Goal: Task Accomplishment & Management: Use online tool/utility

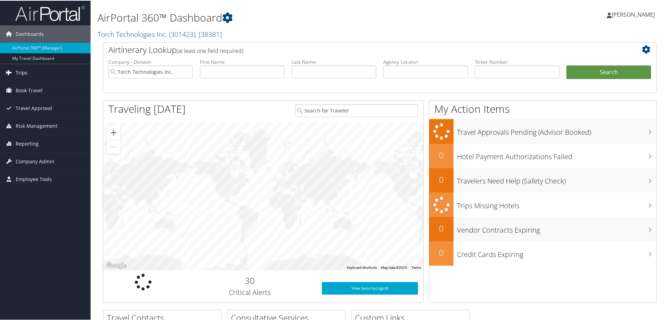
click at [21, 72] on span "Trips" at bounding box center [22, 71] width 12 height 17
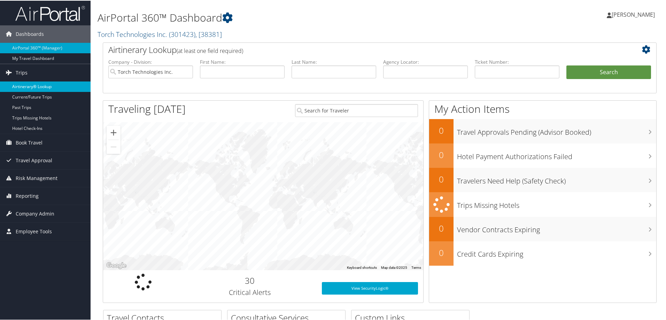
click at [26, 84] on link "Airtinerary® Lookup" at bounding box center [45, 86] width 91 height 10
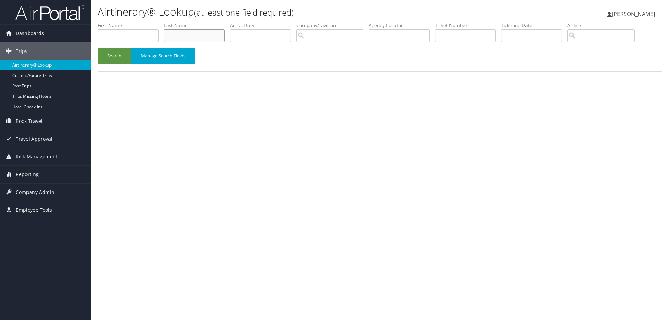
click at [183, 38] on input "text" at bounding box center [194, 35] width 61 height 13
type input "Autry"
click at [318, 35] on input "search" at bounding box center [329, 35] width 67 height 13
click at [339, 50] on div "Torch Technologies Inc. (301423)" at bounding box center [350, 48] width 98 height 7
type input "Torch Technologies Inc."
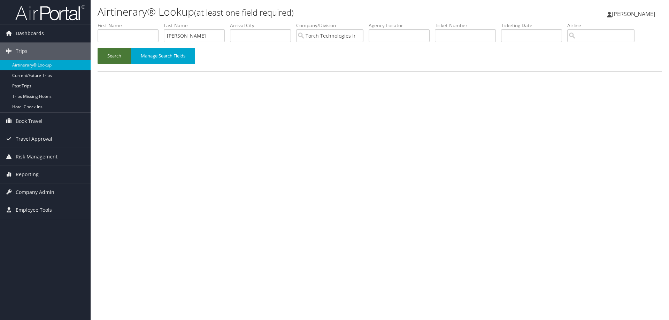
click at [111, 56] on button "Search" at bounding box center [114, 56] width 33 height 16
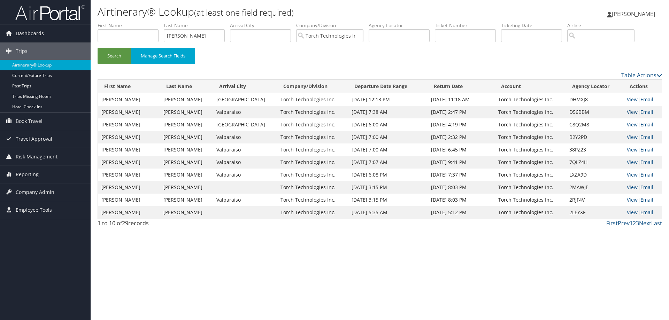
click at [628, 112] on link "View" at bounding box center [631, 112] width 11 height 7
click at [629, 99] on link "View" at bounding box center [631, 99] width 11 height 7
drag, startPoint x: 192, startPoint y: 33, endPoint x: 146, endPoint y: 41, distance: 47.0
click at [147, 22] on ul "First Name Last Name Autry Departure City Arrival City Company/Division Torch T…" at bounding box center [380, 22] width 564 height 0
click at [114, 57] on button "Search" at bounding box center [114, 56] width 33 height 16
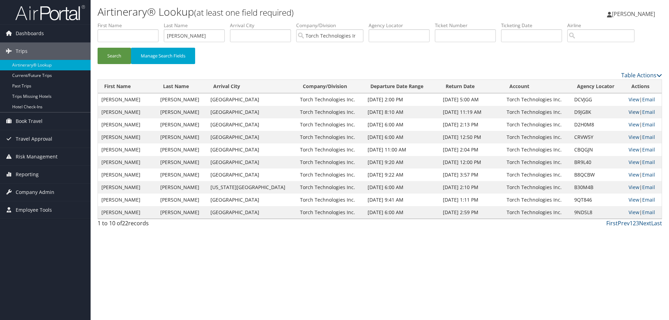
click at [628, 111] on link "View" at bounding box center [633, 112] width 11 height 7
click at [630, 101] on link "View" at bounding box center [633, 99] width 11 height 7
drag, startPoint x: 186, startPoint y: 41, endPoint x: 119, endPoint y: 51, distance: 67.2
click at [119, 51] on form "First Name Last Name Arndt Departure City Arrival City Company/Division Torch T…" at bounding box center [380, 46] width 564 height 49
click at [109, 58] on button "Search" at bounding box center [114, 56] width 33 height 16
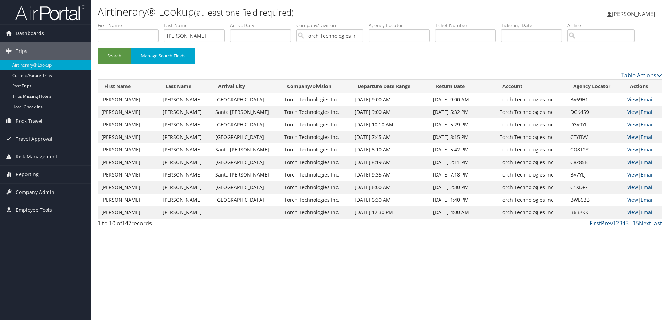
click at [627, 101] on link "View" at bounding box center [632, 99] width 11 height 7
click at [627, 110] on link "View" at bounding box center [632, 112] width 11 height 7
drag, startPoint x: 205, startPoint y: 35, endPoint x: 158, endPoint y: 40, distance: 47.2
click at [158, 22] on ul "First Name Last Name Armstrong Departure City Arrival City Company/Division Tor…" at bounding box center [380, 22] width 564 height 0
click at [110, 55] on button "Search" at bounding box center [114, 56] width 33 height 16
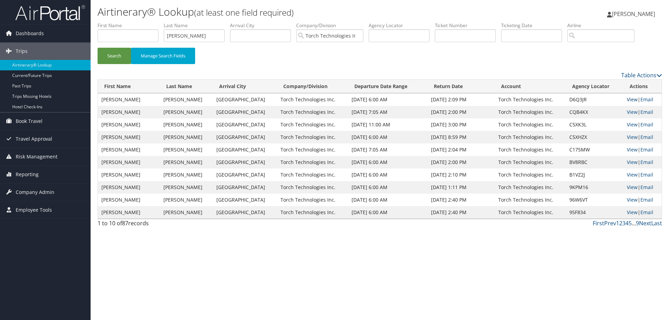
click at [628, 100] on link "View" at bounding box center [631, 99] width 11 height 7
drag, startPoint x: 197, startPoint y: 37, endPoint x: 147, endPoint y: 36, distance: 50.1
click at [149, 22] on ul "First Name Last Name Anderton Departure City Arrival City Company/Division Torc…" at bounding box center [380, 22] width 564 height 0
click at [118, 56] on button "Search" at bounding box center [114, 56] width 33 height 16
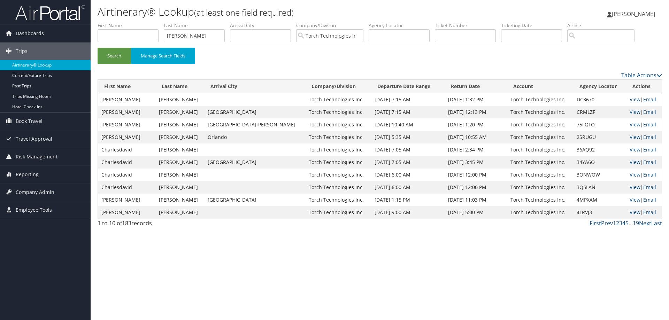
click at [629, 97] on link "View" at bounding box center [634, 99] width 11 height 7
drag, startPoint x: 197, startPoint y: 36, endPoint x: 164, endPoint y: 35, distance: 32.7
click at [164, 22] on ul "First Name Last Name Anderson Departure City Arrival City Company/Division Torc…" at bounding box center [380, 22] width 564 height 0
click at [119, 54] on button "Search" at bounding box center [114, 56] width 33 height 16
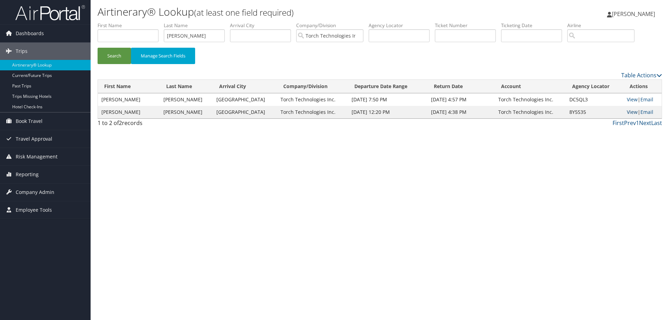
click at [630, 112] on link "View" at bounding box center [631, 112] width 11 height 7
click at [629, 99] on link "View" at bounding box center [631, 99] width 11 height 7
drag, startPoint x: 195, startPoint y: 36, endPoint x: 155, endPoint y: 40, distance: 40.2
click at [155, 22] on ul "First Name Last Name Aberle Departure City Arrival City Company/Division Torch …" at bounding box center [380, 22] width 564 height 0
click at [117, 56] on button "Search" at bounding box center [114, 56] width 33 height 16
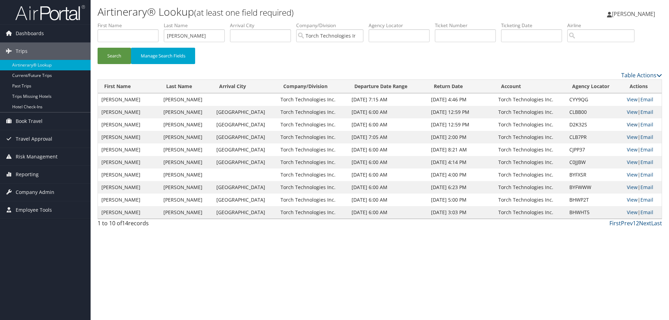
click at [627, 124] on link "View" at bounding box center [631, 124] width 11 height 7
click at [629, 111] on link "View" at bounding box center [631, 112] width 11 height 7
click at [631, 98] on link "View" at bounding box center [631, 99] width 11 height 7
drag, startPoint x: 191, startPoint y: 36, endPoint x: 146, endPoint y: 36, distance: 44.6
click at [146, 22] on ul "First Name Last Name Amos Departure City Arrival City Company/Division Torch Te…" at bounding box center [380, 22] width 564 height 0
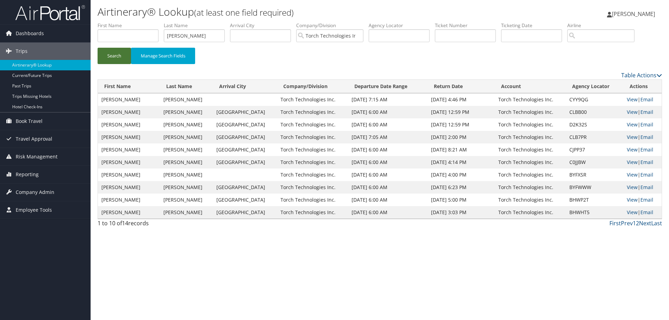
click at [111, 56] on button "Search" at bounding box center [114, 56] width 33 height 16
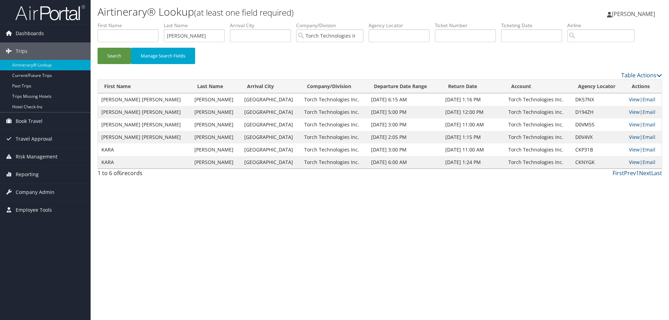
click at [629, 161] on link "View" at bounding box center [634, 162] width 11 height 7
click at [629, 148] on link "View" at bounding box center [634, 149] width 11 height 7
drag, startPoint x: 200, startPoint y: 34, endPoint x: 140, endPoint y: 34, distance: 59.2
click at [140, 22] on ul "First Name Last Name Ayala Departure City Arrival City Company/Division Torch T…" at bounding box center [380, 22] width 564 height 0
click at [108, 58] on button "Search" at bounding box center [114, 56] width 33 height 16
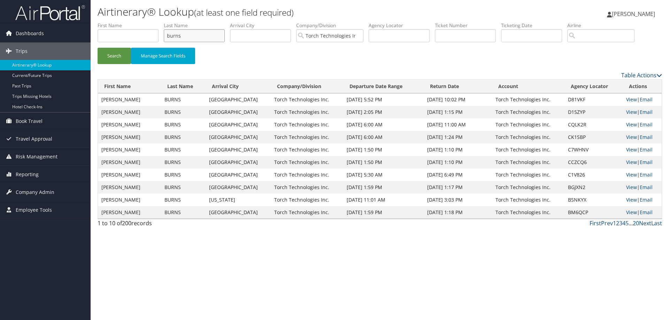
drag, startPoint x: 195, startPoint y: 38, endPoint x: 127, endPoint y: 40, distance: 67.2
click at [130, 22] on ul "First Name Last Name burns Departure City Arrival City Company/Division Torch T…" at bounding box center [380, 22] width 564 height 0
click at [119, 55] on button "Search" at bounding box center [114, 56] width 33 height 16
click at [626, 99] on link "View" at bounding box center [631, 99] width 11 height 7
click at [628, 124] on link "View" at bounding box center [631, 124] width 11 height 7
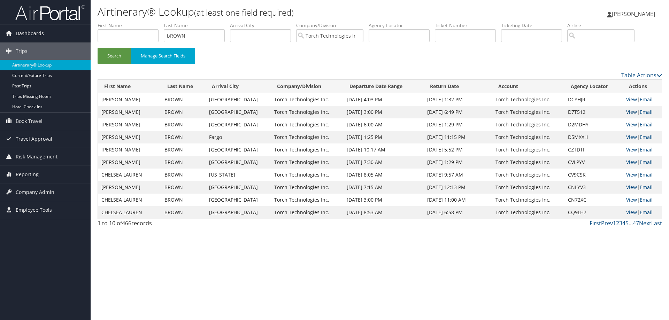
click at [627, 111] on link "View" at bounding box center [631, 112] width 11 height 7
drag, startPoint x: 204, startPoint y: 35, endPoint x: 136, endPoint y: 39, distance: 68.7
click at [136, 22] on ul "First Name Last Name bROWN Departure City Arrival City Company/Division Torch T…" at bounding box center [380, 22] width 564 height 0
click at [112, 53] on button "Search" at bounding box center [114, 56] width 33 height 16
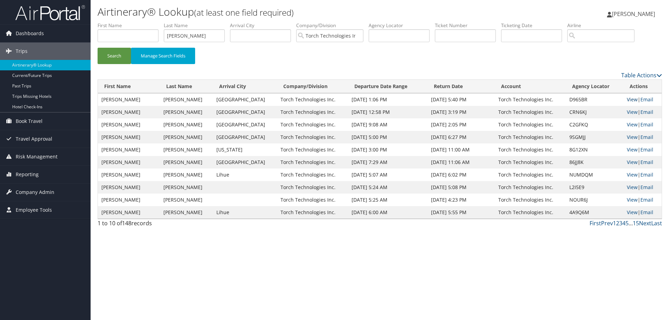
click at [627, 99] on link "View" at bounding box center [631, 99] width 11 height 7
drag, startPoint x: 199, startPoint y: 35, endPoint x: 154, endPoint y: 38, distance: 45.4
click at [154, 22] on ul "First Name Last Name Burke Departure City Arrival City Company/Division Torch T…" at bounding box center [380, 22] width 564 height 0
click at [117, 54] on button "Search" at bounding box center [114, 56] width 33 height 16
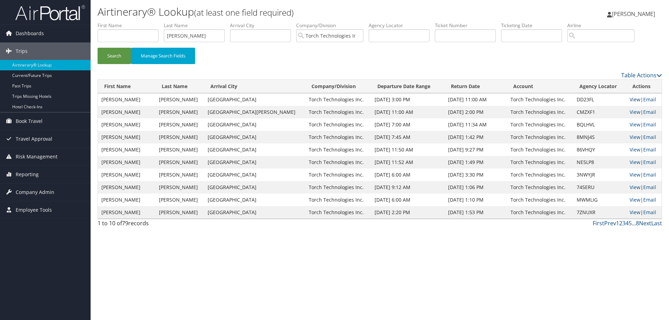
click at [629, 99] on link "View" at bounding box center [634, 99] width 11 height 7
drag, startPoint x: 198, startPoint y: 36, endPoint x: 149, endPoint y: 38, distance: 49.5
click at [149, 22] on ul "First Name Last Name Brumit Departure City Arrival City Company/Division Torch …" at bounding box center [380, 22] width 564 height 0
click at [117, 56] on button "Search" at bounding box center [114, 56] width 33 height 16
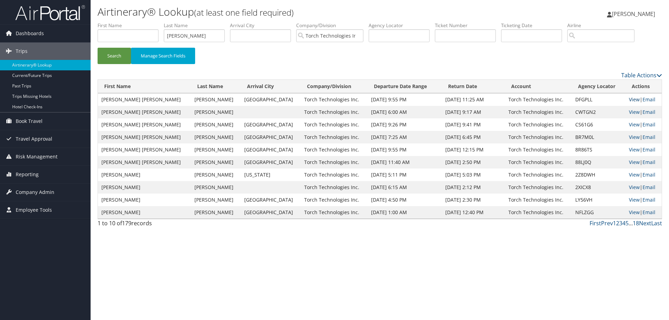
click at [629, 100] on link "View" at bounding box center [634, 99] width 11 height 7
drag, startPoint x: 200, startPoint y: 36, endPoint x: 142, endPoint y: 43, distance: 57.6
click at [142, 22] on ul "First Name Last Name Boudreau Departure City Arrival City Company/Division Torc…" at bounding box center [380, 22] width 564 height 0
click at [117, 57] on button "Search" at bounding box center [114, 56] width 33 height 16
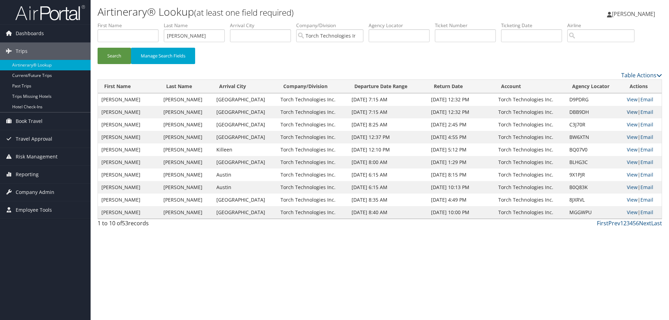
click at [626, 111] on link "View" at bounding box center [631, 112] width 11 height 7
click at [631, 100] on link "View" at bounding box center [631, 99] width 11 height 7
drag, startPoint x: 201, startPoint y: 37, endPoint x: 152, endPoint y: 40, distance: 49.5
click at [152, 22] on ul "First Name Last Name Boland Departure City Arrival City Company/Division Torch …" at bounding box center [380, 22] width 564 height 0
click at [116, 59] on button "Search" at bounding box center [114, 56] width 33 height 16
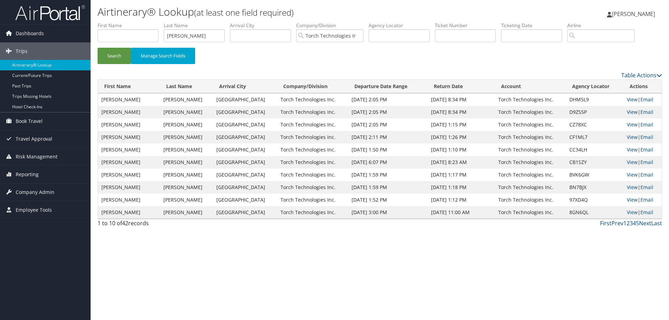
click at [628, 111] on link "View" at bounding box center [631, 112] width 11 height 7
click at [629, 99] on link "View" at bounding box center [631, 99] width 11 height 7
drag, startPoint x: 195, startPoint y: 34, endPoint x: 148, endPoint y: 44, distance: 48.2
click at [148, 22] on ul "First Name Last Name Blair Departure City Arrival City Company/Division Torch T…" at bounding box center [380, 22] width 564 height 0
click at [120, 56] on button "Search" at bounding box center [114, 56] width 33 height 16
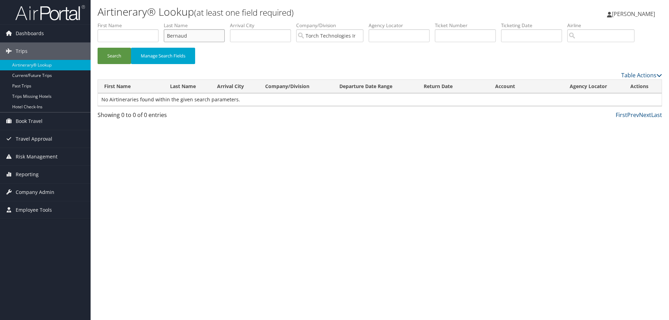
drag, startPoint x: 193, startPoint y: 35, endPoint x: 153, endPoint y: 42, distance: 39.9
click at [153, 22] on ul "First Name Last Name Bernaud Departure City Arrival City Company/Division Torch…" at bounding box center [380, 22] width 564 height 0
click at [117, 54] on button "Search" at bounding box center [114, 56] width 33 height 16
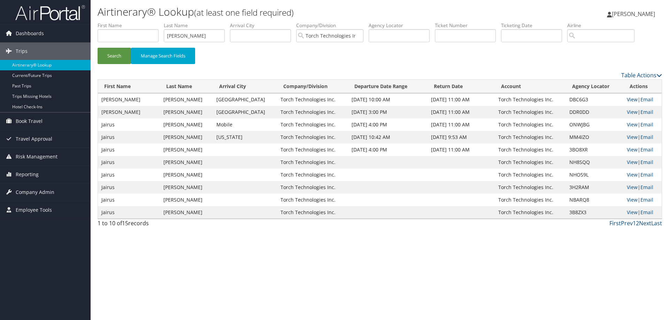
click at [629, 99] on link "View" at bounding box center [631, 99] width 11 height 7
click at [629, 111] on link "View" at bounding box center [631, 112] width 11 height 7
drag, startPoint x: 199, startPoint y: 37, endPoint x: 129, endPoint y: 40, distance: 70.1
click at [129, 22] on ul "First Name Last Name bernard Departure City Arrival City Company/Division Torch…" at bounding box center [380, 22] width 564 height 0
click at [116, 53] on button "Search" at bounding box center [114, 56] width 33 height 16
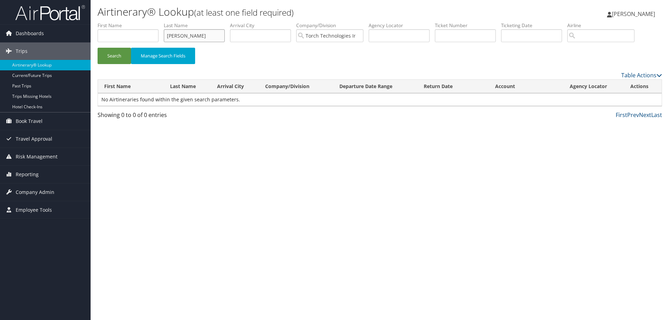
click at [202, 37] on input "bergman" at bounding box center [194, 35] width 61 height 13
click at [114, 53] on button "Search" at bounding box center [114, 56] width 33 height 16
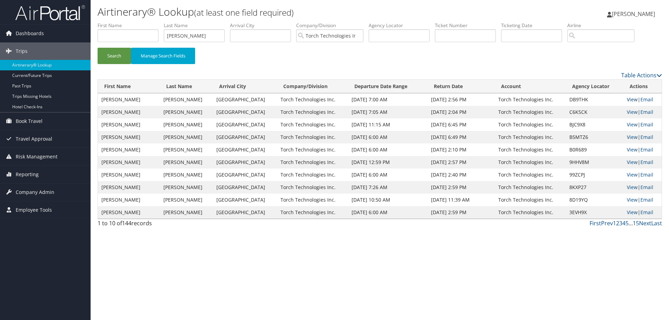
click at [629, 99] on link "View" at bounding box center [631, 99] width 11 height 7
drag, startPoint x: 209, startPoint y: 37, endPoint x: 141, endPoint y: 45, distance: 68.7
click at [141, 22] on ul "First Name Last Name bergmann Departure City Arrival City Company/Division Torc…" at bounding box center [380, 22] width 564 height 0
click at [117, 57] on button "Search" at bounding box center [114, 56] width 33 height 16
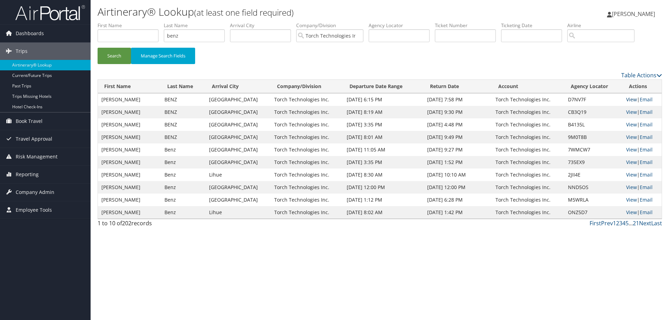
click at [628, 100] on link "View" at bounding box center [631, 99] width 11 height 7
drag, startPoint x: 196, startPoint y: 36, endPoint x: 141, endPoint y: 40, distance: 54.5
click at [141, 22] on ul "First Name Last Name benz Departure City Arrival City Company/Division Torch Te…" at bounding box center [380, 22] width 564 height 0
click at [113, 53] on button "Search" at bounding box center [114, 56] width 33 height 16
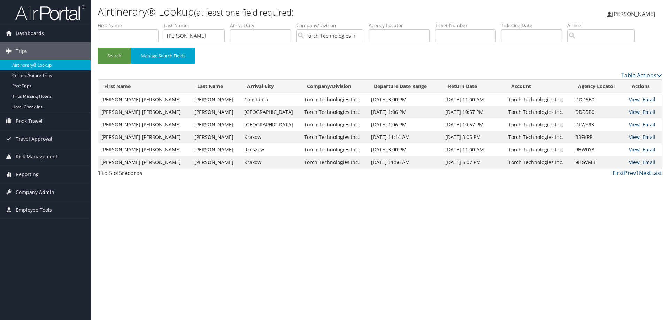
click at [629, 99] on link "View" at bounding box center [634, 99] width 11 height 7
click at [629, 110] on link "View" at bounding box center [634, 112] width 11 height 7
click at [629, 124] on link "View" at bounding box center [634, 124] width 11 height 7
drag, startPoint x: 193, startPoint y: 37, endPoint x: 164, endPoint y: 36, distance: 28.9
click at [165, 37] on input "Beard" at bounding box center [194, 35] width 61 height 13
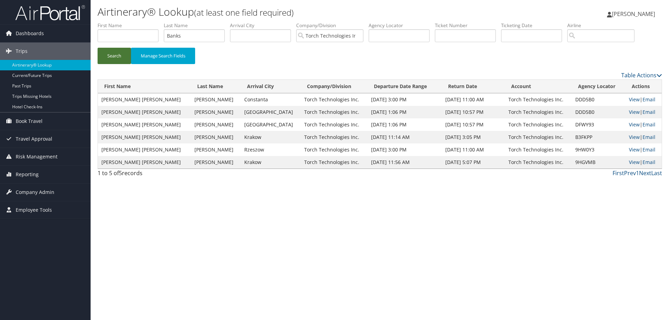
click at [124, 54] on button "Search" at bounding box center [114, 56] width 33 height 16
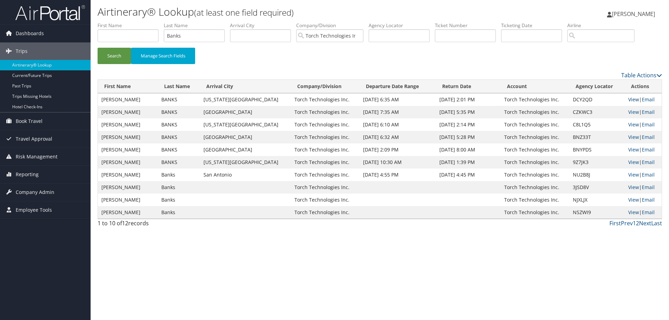
click at [629, 99] on link "View" at bounding box center [633, 99] width 11 height 7
drag, startPoint x: 196, startPoint y: 38, endPoint x: 140, endPoint y: 44, distance: 56.8
click at [140, 22] on ul "First Name Last Name Banks Departure City Arrival City Company/Division Torch T…" at bounding box center [380, 22] width 564 height 0
type input "beasinger"
click at [108, 59] on button "Search" at bounding box center [114, 56] width 33 height 16
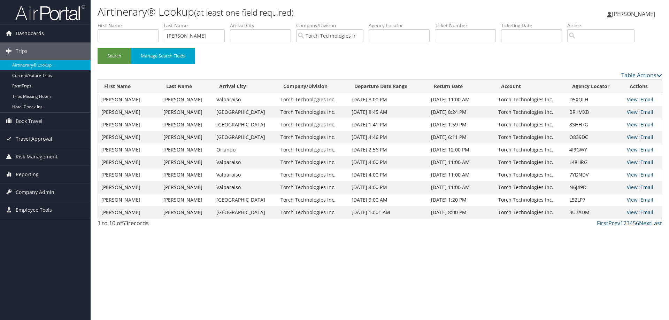
click at [627, 100] on link "View" at bounding box center [631, 99] width 11 height 7
click at [626, 111] on link "View" at bounding box center [631, 112] width 11 height 7
click at [630, 123] on link "View" at bounding box center [631, 124] width 11 height 7
click at [627, 100] on link "View" at bounding box center [631, 99] width 11 height 7
click at [622, 11] on span "[PERSON_NAME]" at bounding box center [632, 14] width 43 height 8
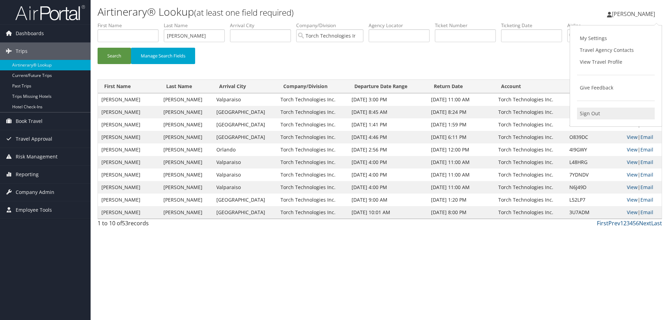
click at [592, 113] on link "Sign Out" at bounding box center [616, 114] width 78 height 12
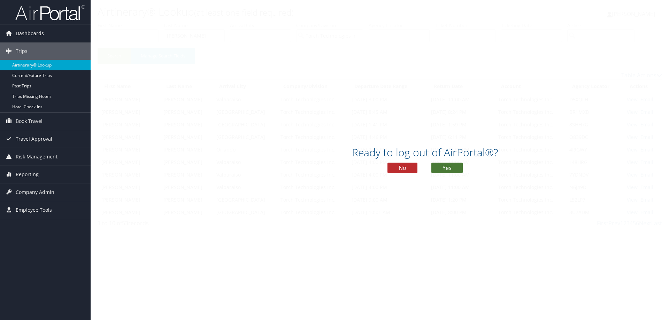
click at [448, 170] on button "Yes" at bounding box center [446, 168] width 31 height 10
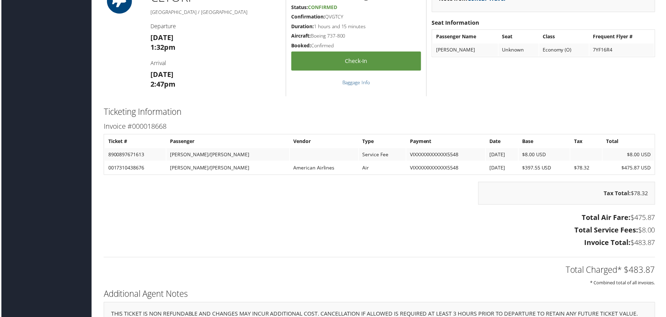
scroll to position [940, 0]
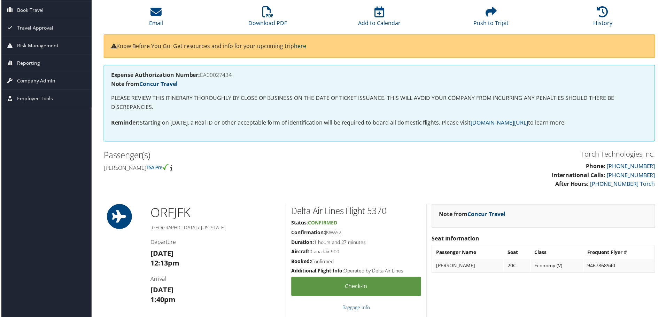
scroll to position [35, 0]
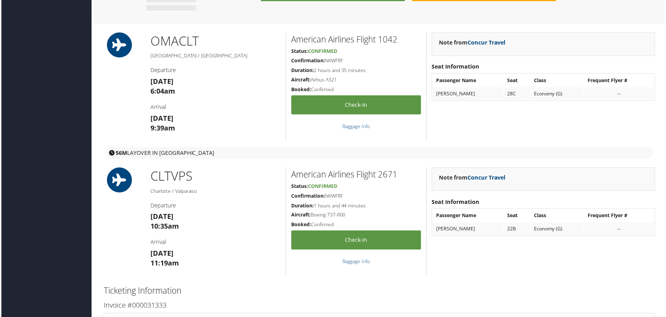
scroll to position [801, 0]
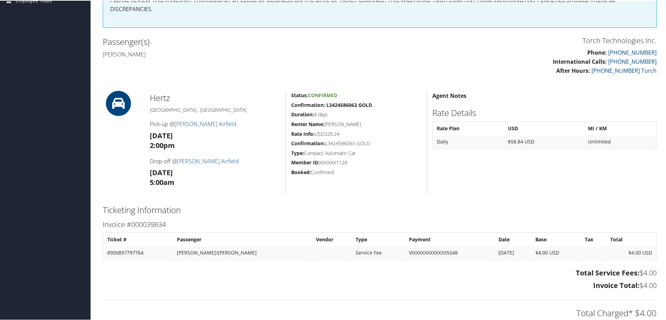
scroll to position [174, 0]
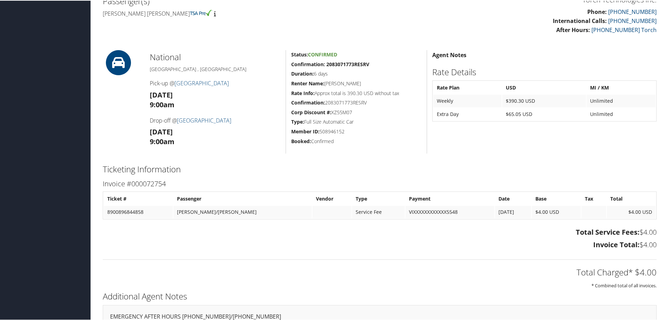
scroll to position [253, 0]
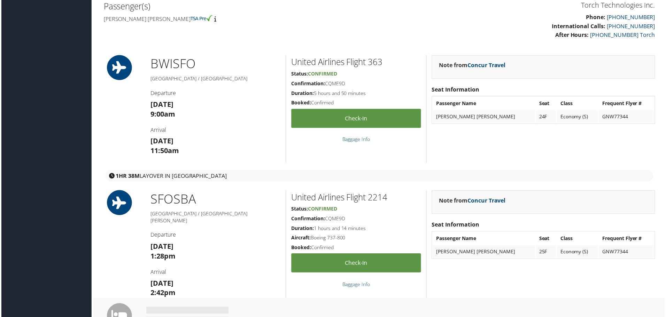
scroll to position [98, 0]
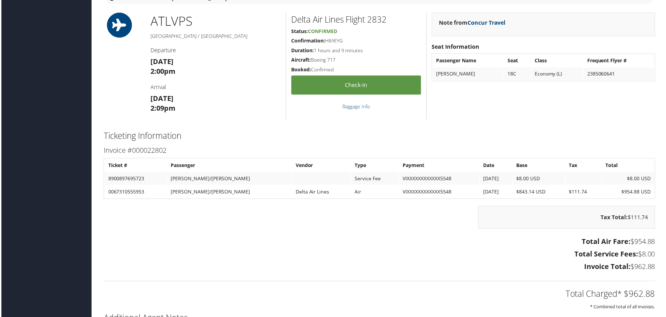
scroll to position [905, 0]
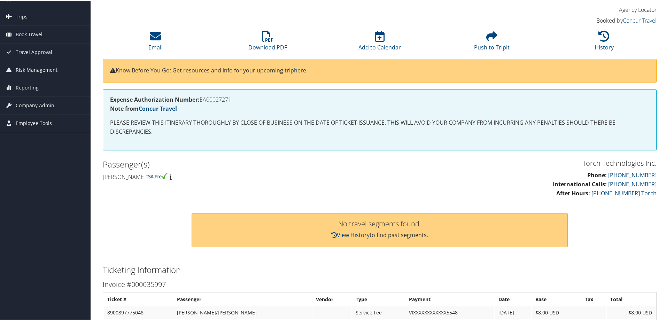
scroll to position [35, 0]
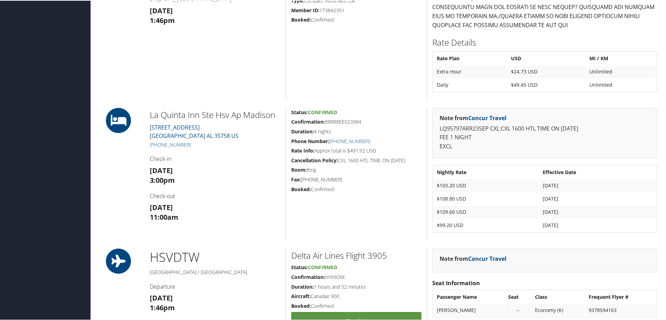
scroll to position [696, 0]
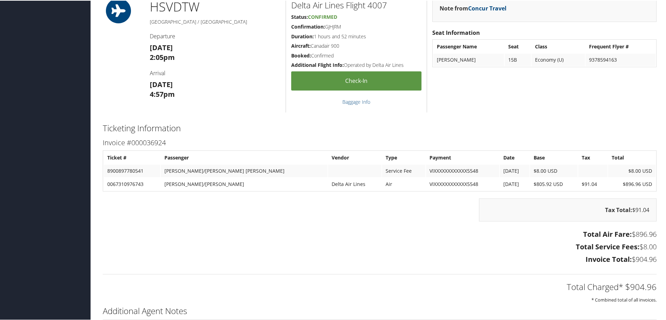
scroll to position [627, 0]
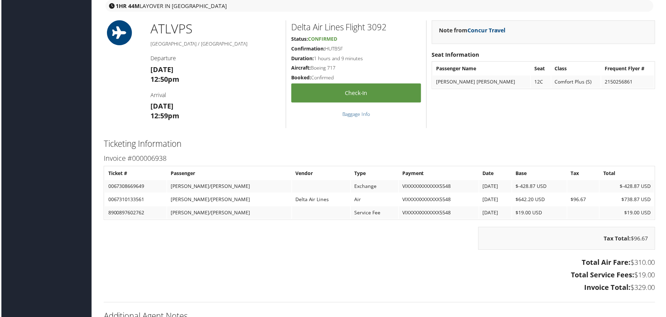
scroll to position [940, 0]
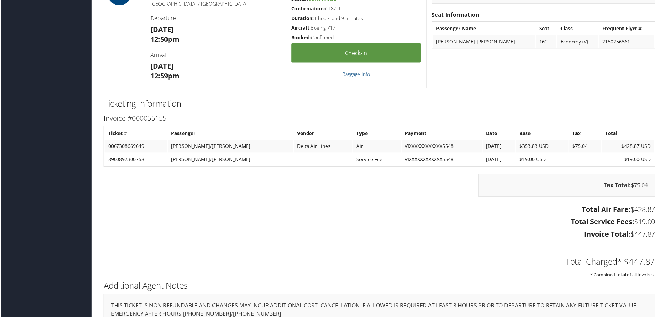
scroll to position [956, 0]
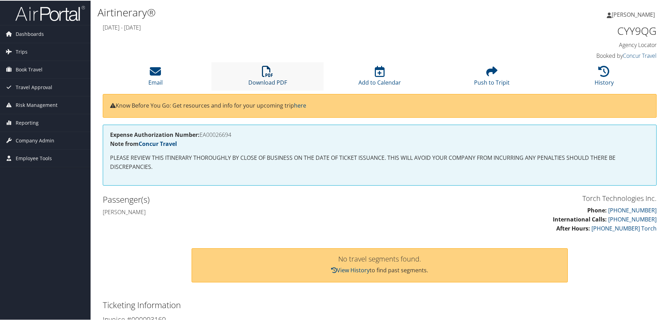
click at [269, 75] on icon at bounding box center [267, 70] width 11 height 11
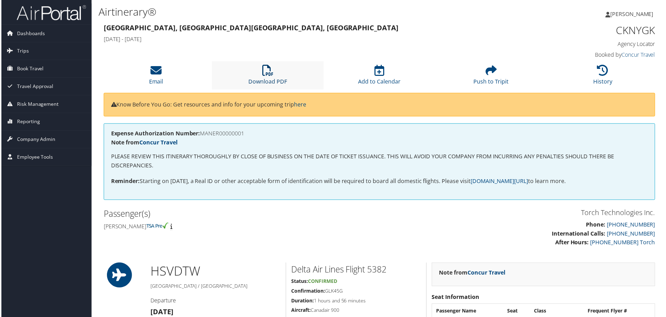
click at [264, 72] on icon at bounding box center [267, 70] width 11 height 11
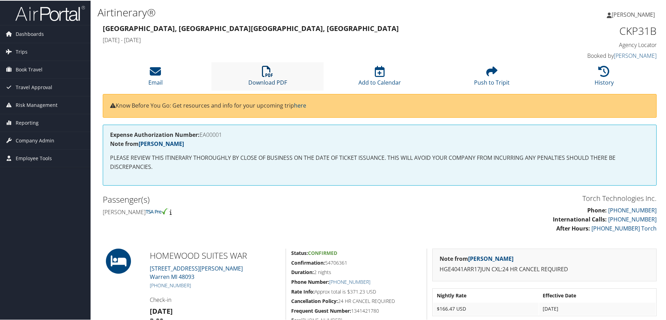
click at [265, 69] on icon at bounding box center [267, 70] width 11 height 11
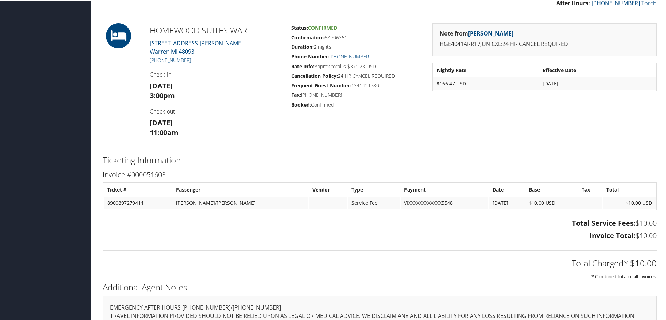
scroll to position [201, 0]
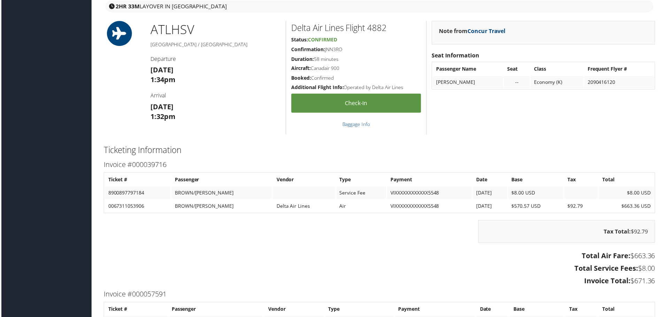
scroll to position [731, 0]
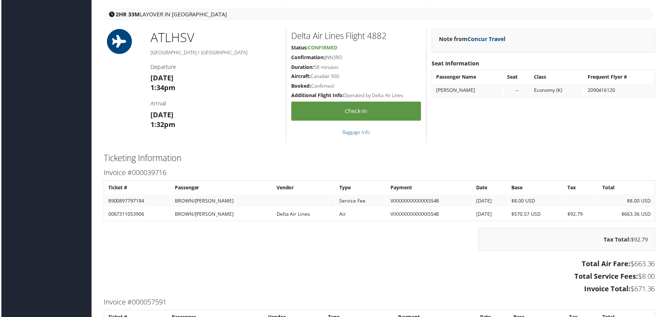
click at [226, 67] on h4 "Departure" at bounding box center [215, 67] width 131 height 8
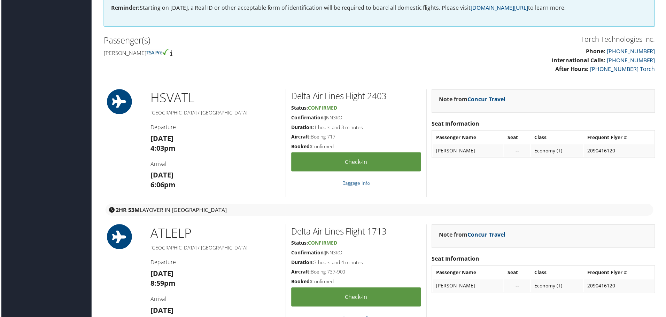
scroll to position [0, 0]
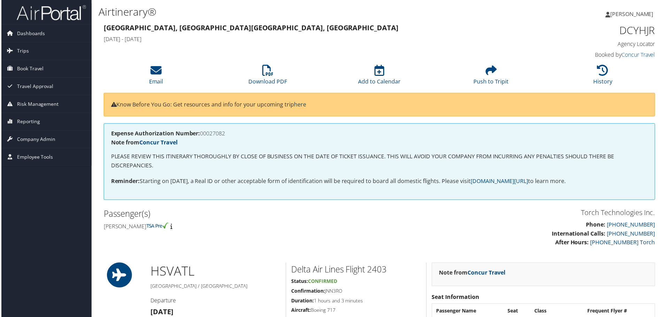
click at [415, 169] on p "PLEASE REVIEW THIS ITINERARY THOROUGHLY BY CLOSE OF BUSINESS ON THE DATE OF TIC…" at bounding box center [379, 162] width 539 height 18
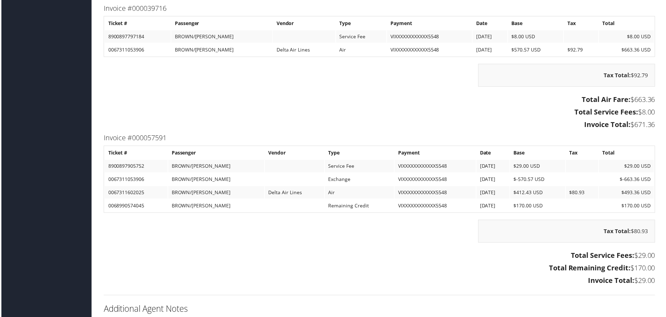
scroll to position [905, 0]
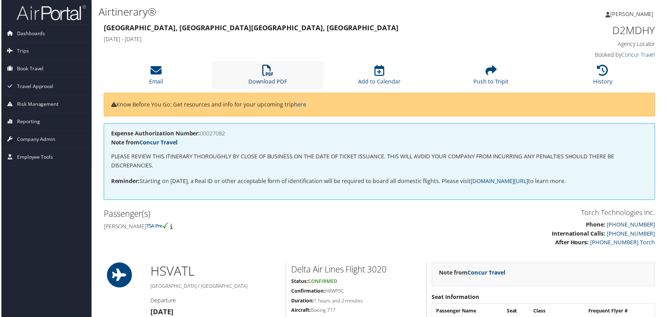
click at [267, 70] on icon at bounding box center [267, 70] width 11 height 11
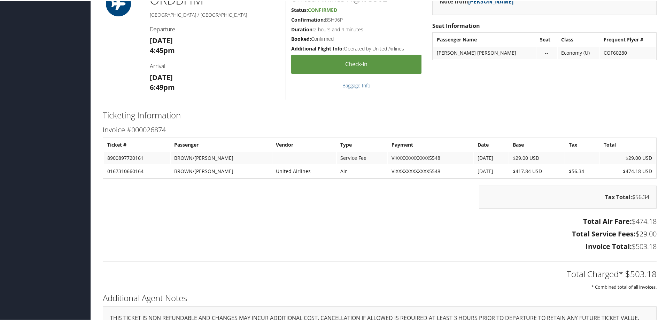
scroll to position [557, 0]
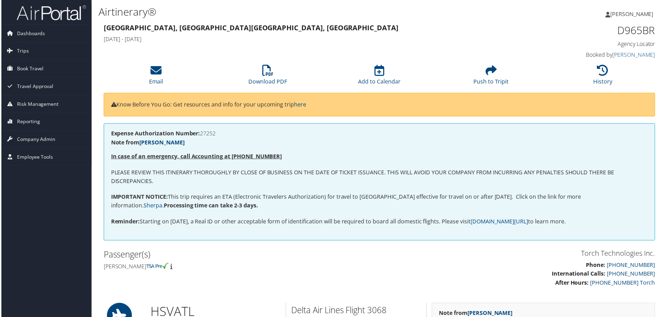
click at [217, 270] on h4 "[PERSON_NAME]" at bounding box center [239, 268] width 272 height 8
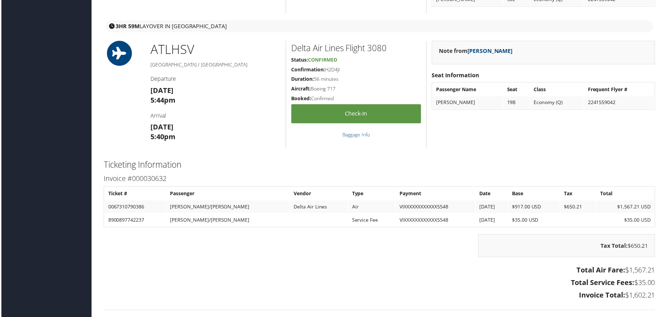
scroll to position [1010, 0]
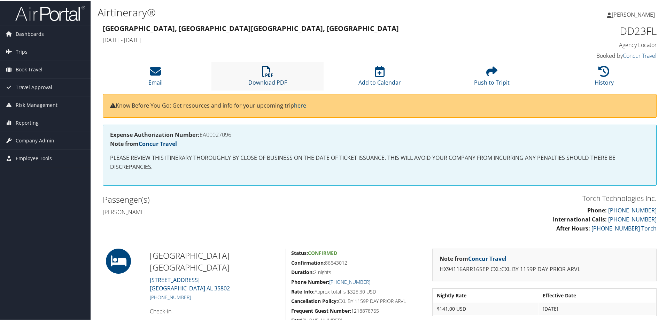
click at [267, 68] on icon at bounding box center [267, 70] width 11 height 11
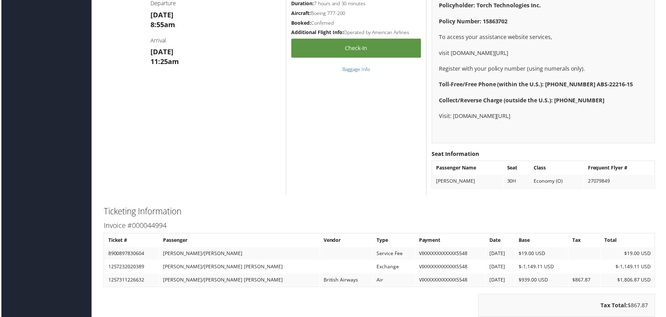
scroll to position [1149, 0]
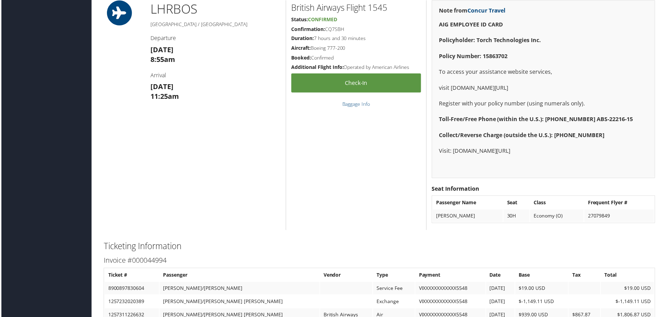
click at [202, 136] on div "LHR BOS London / Boston Departure Fri 24 Oct 8:55am Arrival Fri 24 Oct 11:25am" at bounding box center [215, 115] width 141 height 231
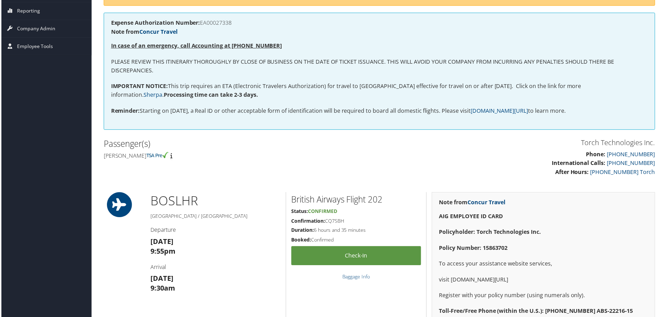
scroll to position [0, 0]
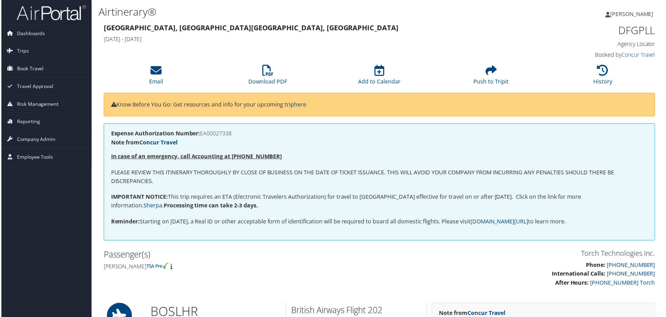
click at [176, 221] on p "Reminder: Starting on May 7, 2025, a Real ID or other acceptable form of identi…" at bounding box center [379, 222] width 539 height 9
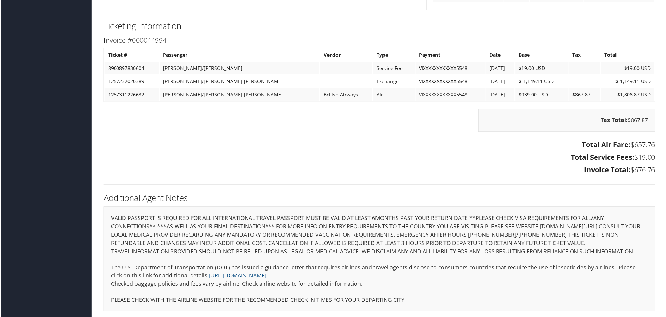
scroll to position [1338, 0]
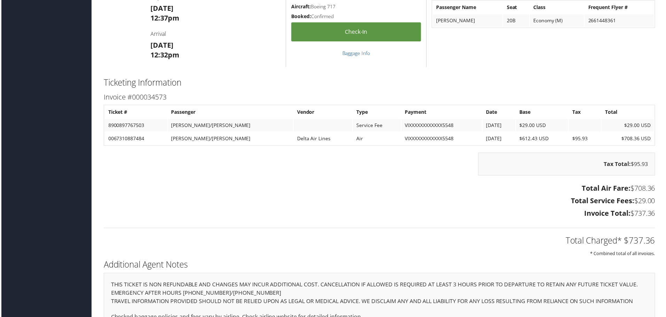
scroll to position [766, 0]
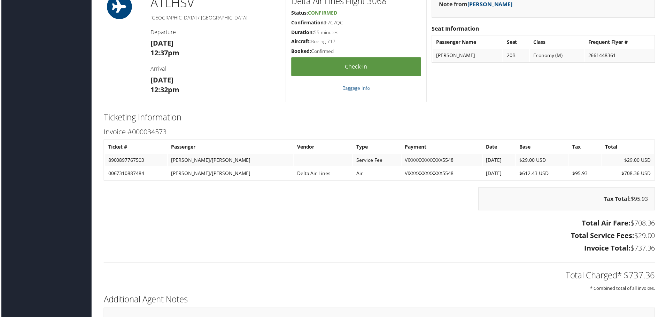
click at [255, 81] on h3 "[DATE] 12:32pm" at bounding box center [215, 86] width 131 height 20
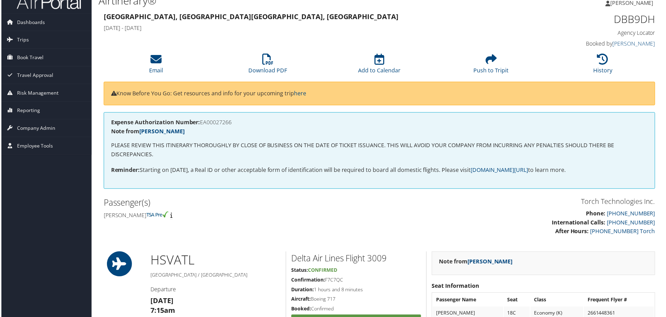
scroll to position [0, 0]
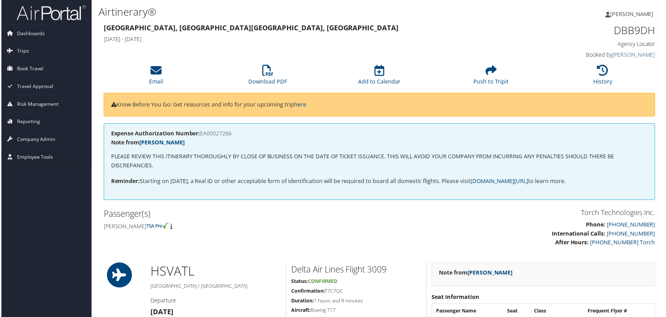
click at [225, 156] on p "PLEASE REVIEW THIS ITINERARY THOROUGHLY BY CLOSE OF BUSINESS ON THE DATE OF TIC…" at bounding box center [379, 162] width 539 height 18
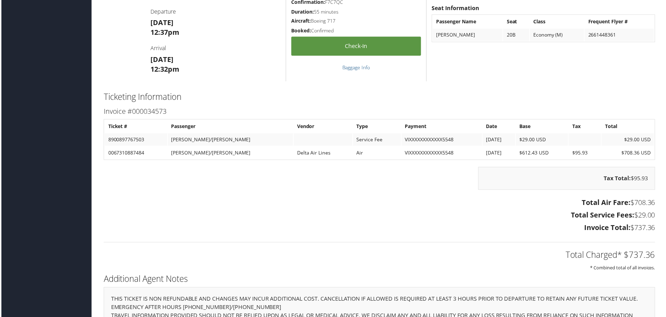
scroll to position [766, 0]
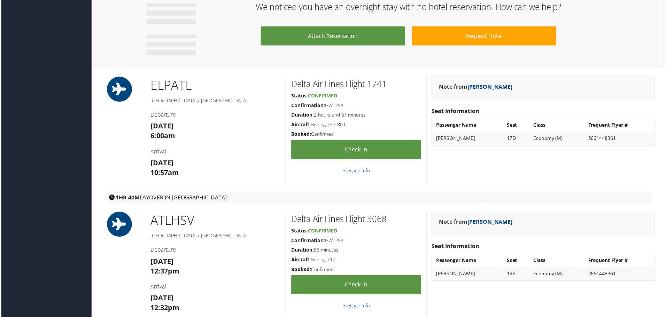
scroll to position [658, 0]
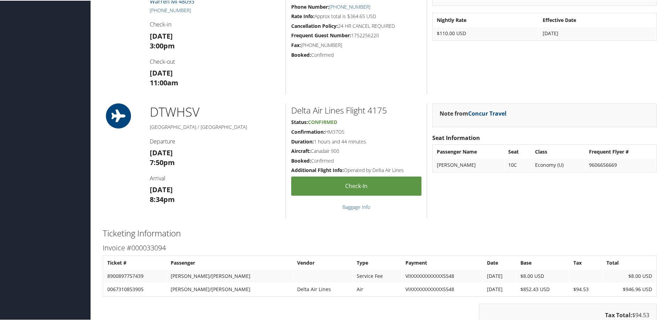
scroll to position [592, 0]
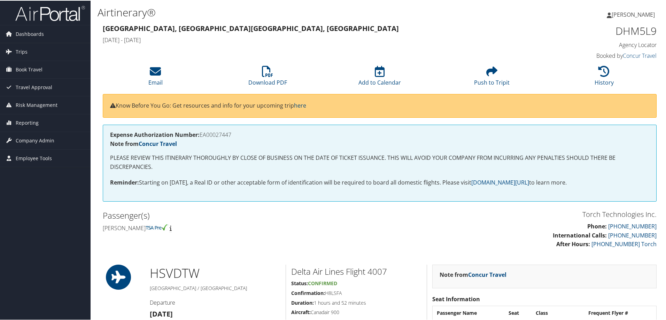
click at [281, 223] on div "Passenger(s) [PERSON_NAME]" at bounding box center [239, 221] width 282 height 26
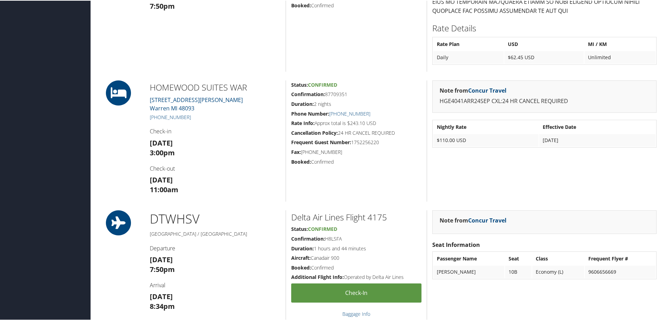
scroll to position [592, 0]
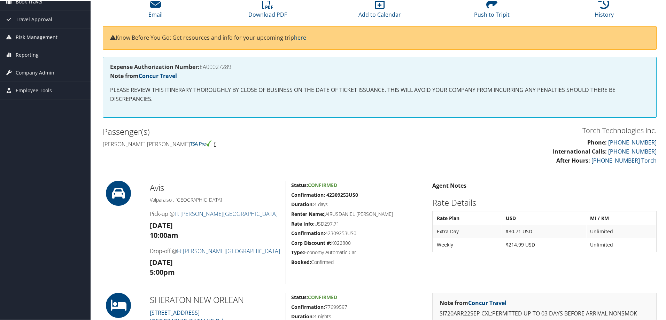
scroll to position [35, 0]
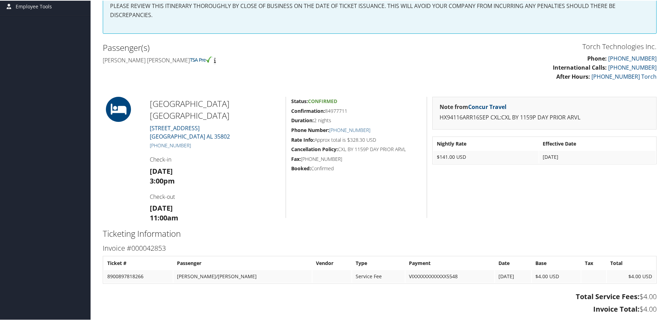
scroll to position [139, 0]
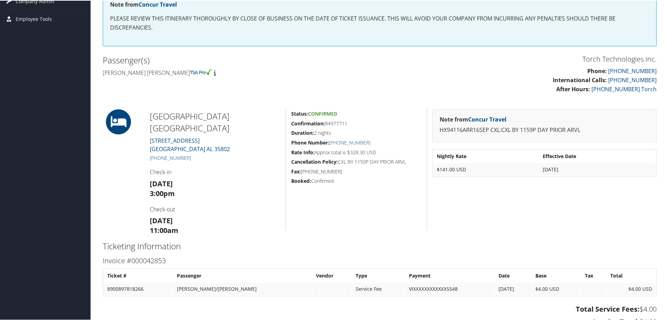
click at [239, 70] on h4 "Jairus daniel Bernard" at bounding box center [239, 72] width 272 height 8
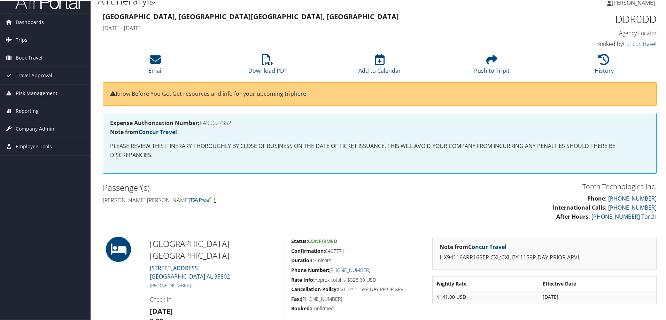
scroll to position [0, 0]
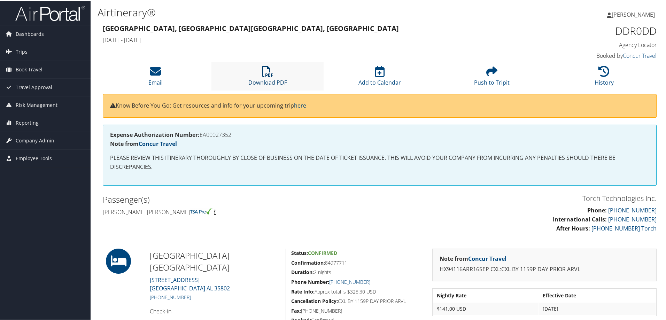
click at [264, 72] on icon at bounding box center [267, 70] width 11 height 11
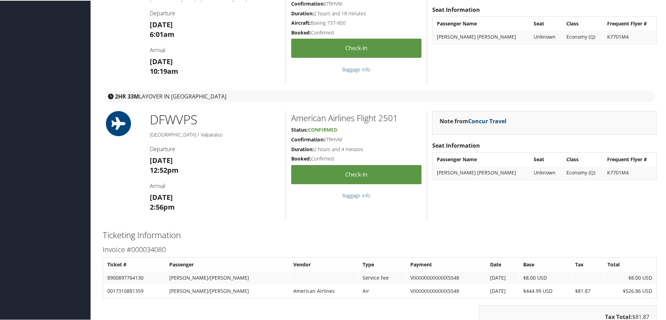
scroll to position [836, 0]
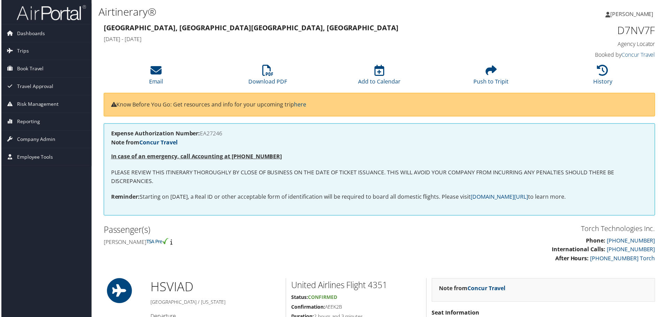
click at [199, 242] on h4 "[PERSON_NAME]" at bounding box center [239, 243] width 272 height 8
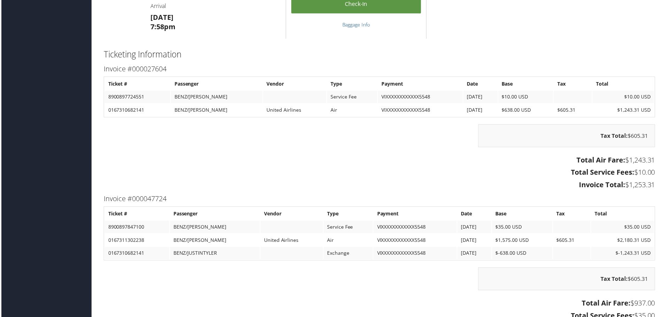
scroll to position [1254, 0]
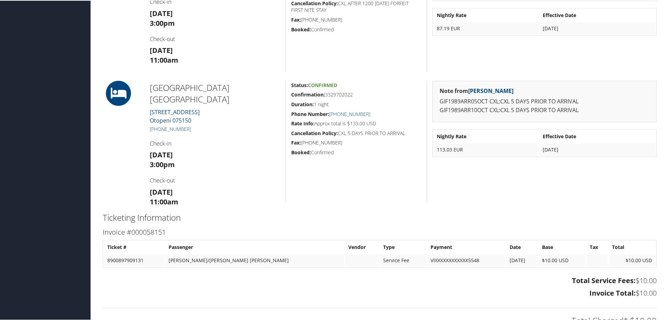
scroll to position [522, 0]
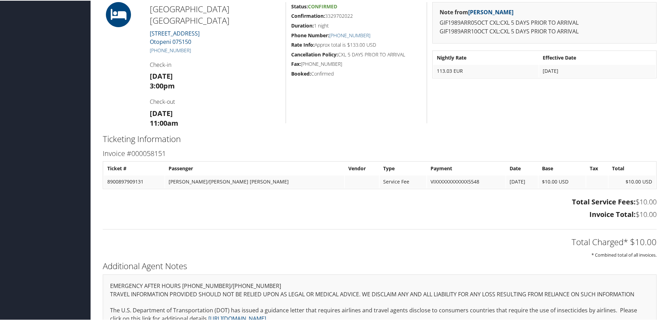
drag, startPoint x: 387, startPoint y: 148, endPoint x: 367, endPoint y: 135, distance: 24.1
click at [384, 144] on div "Ticketing Information Invoice #000058151 Ticket # Passenger Vendor Type Payment…" at bounding box center [380, 194] width 564 height 127
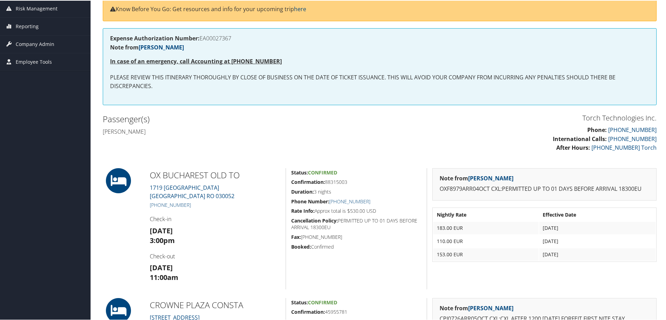
scroll to position [0, 0]
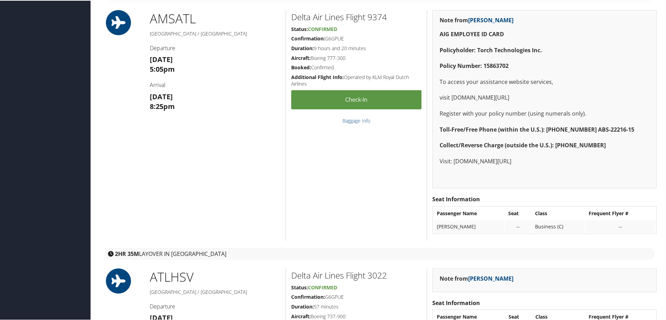
scroll to position [1506, 0]
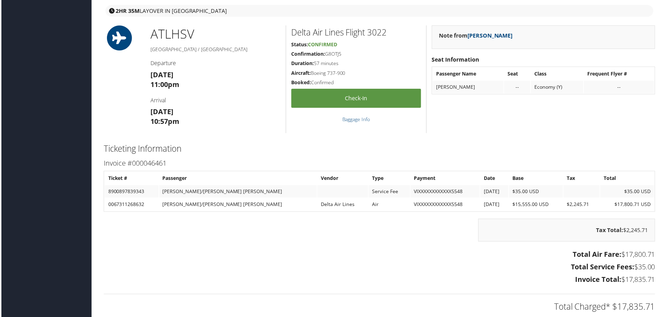
scroll to position [1497, 0]
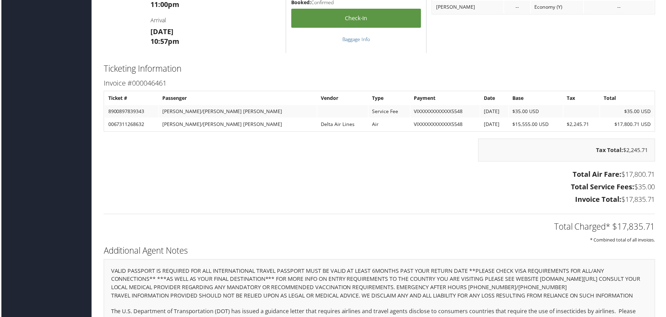
scroll to position [1640, 0]
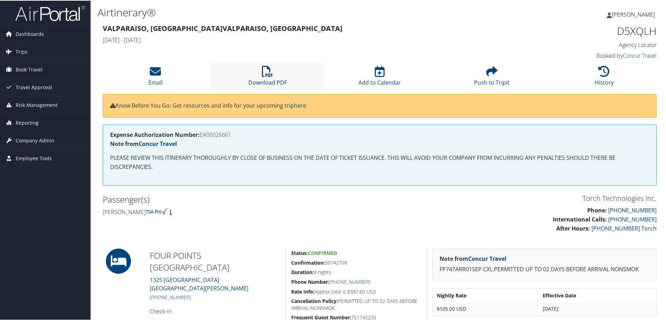
click at [265, 71] on icon at bounding box center [267, 70] width 11 height 11
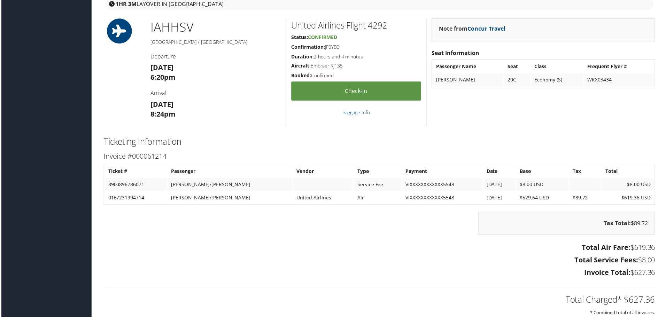
scroll to position [766, 0]
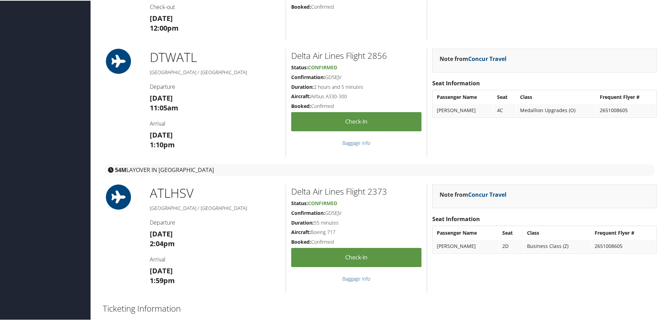
scroll to position [592, 0]
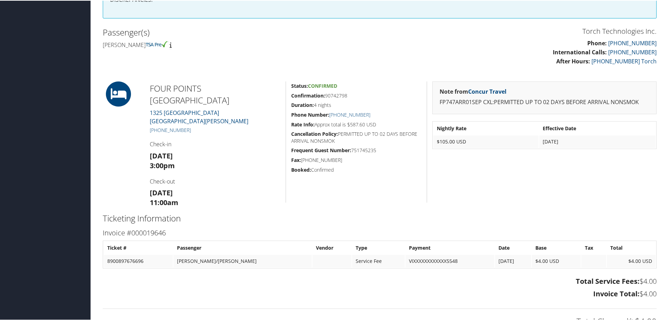
scroll to position [104, 0]
